Goal: Information Seeking & Learning: Learn about a topic

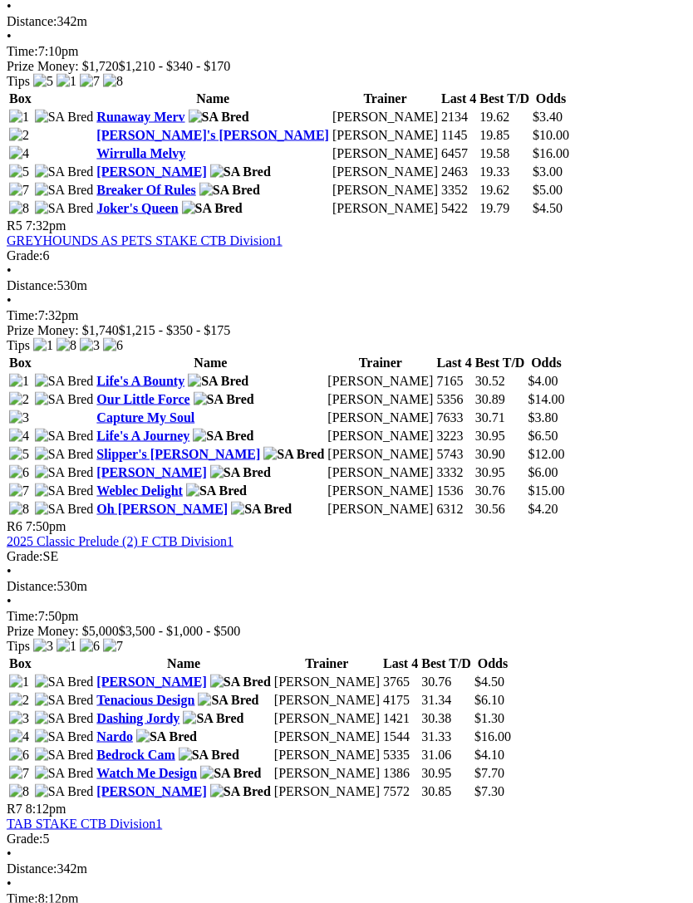
scroll to position [1794, 0]
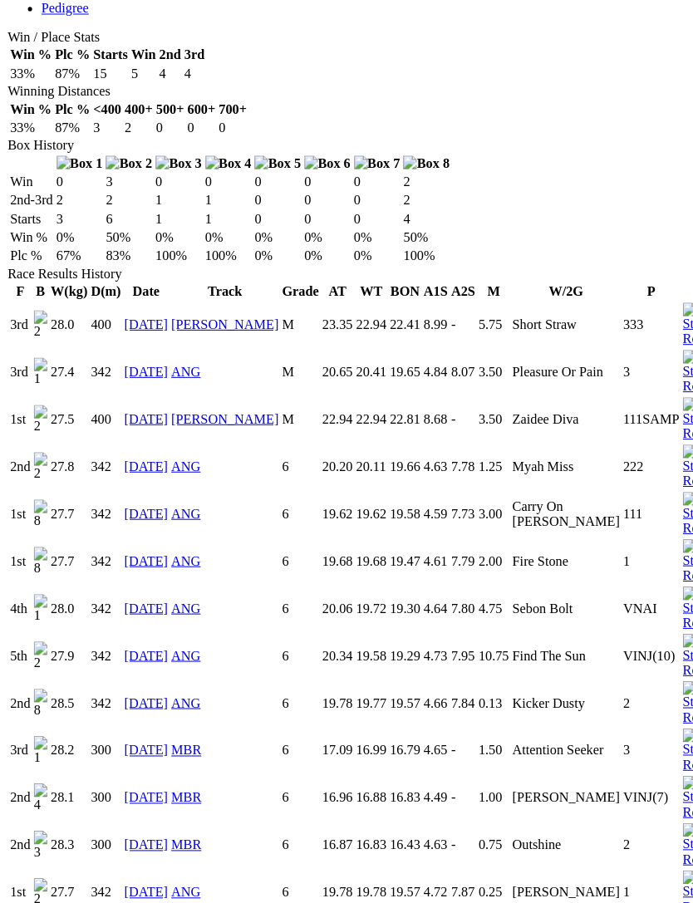
scroll to position [994, 0]
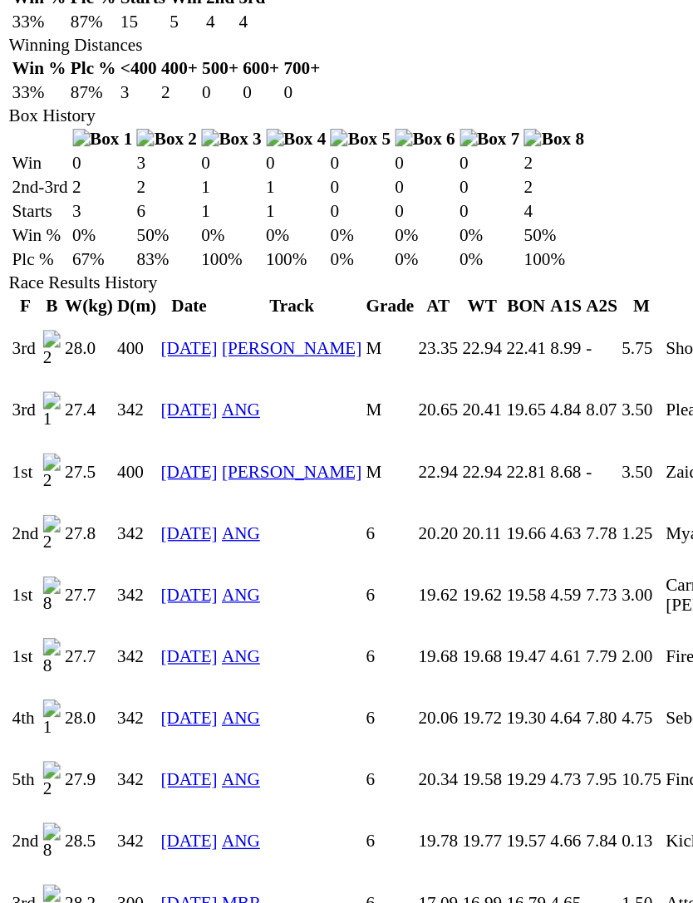
click at [151, 859] on link "[DATE]" at bounding box center [142, 866] width 43 height 14
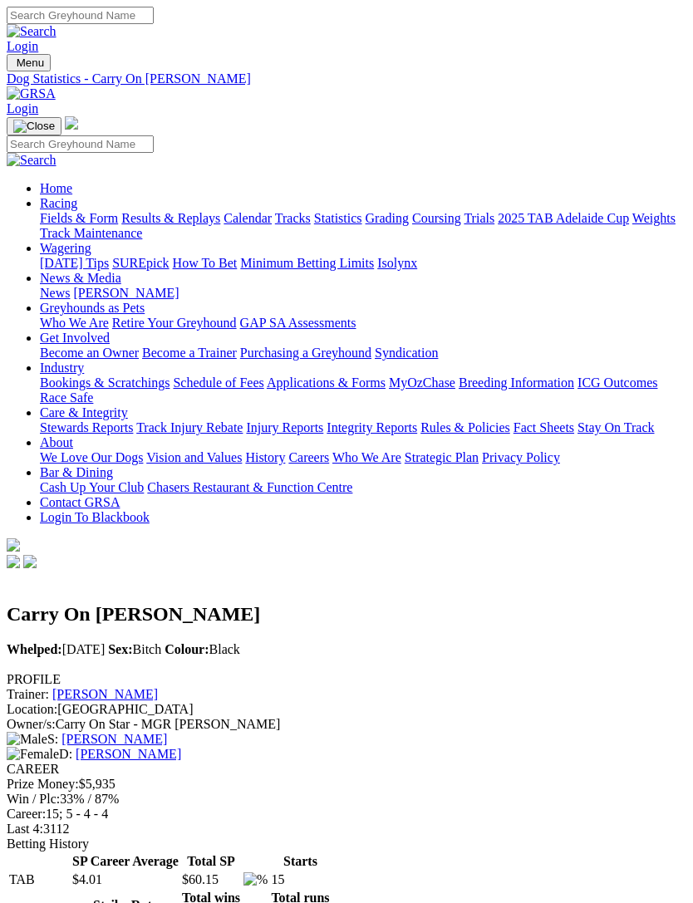
scroll to position [1079, 0]
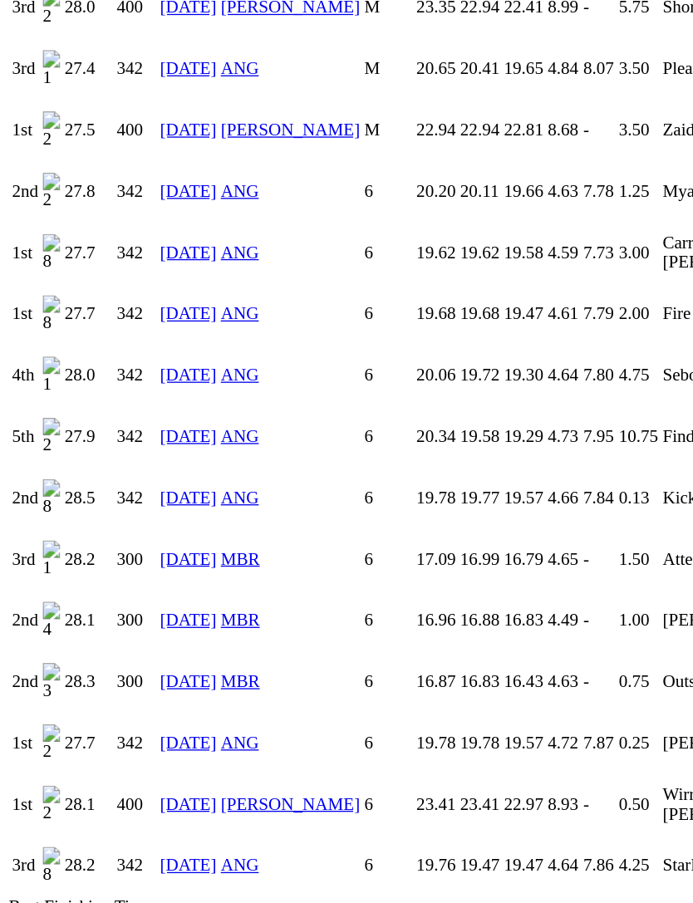
click at [133, 448] on link "11 Jul 25" at bounding box center [142, 455] width 43 height 14
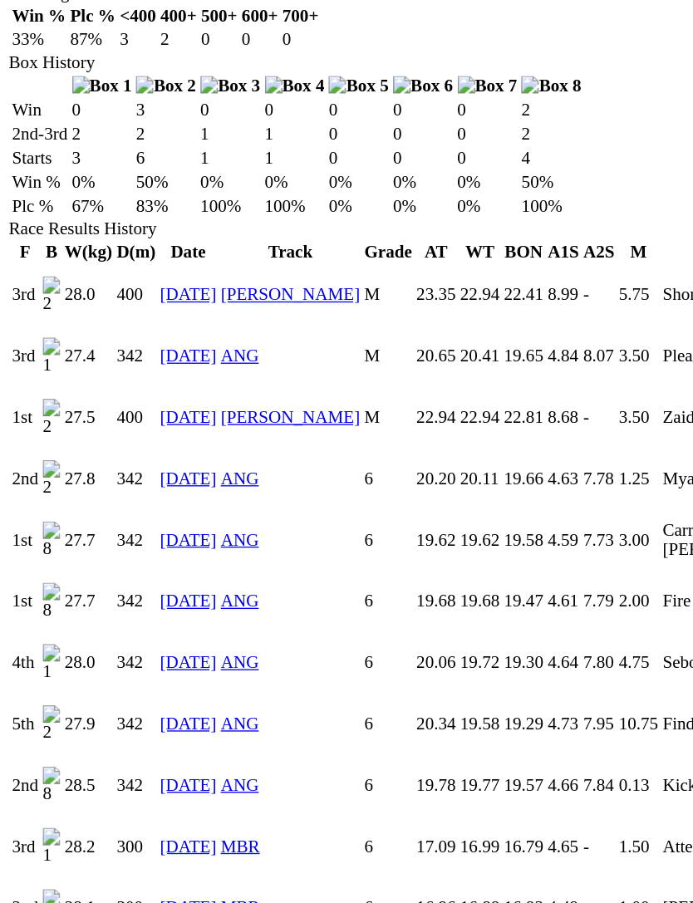
scroll to position [861, 0]
